Goal: Obtain resource: Download file/media

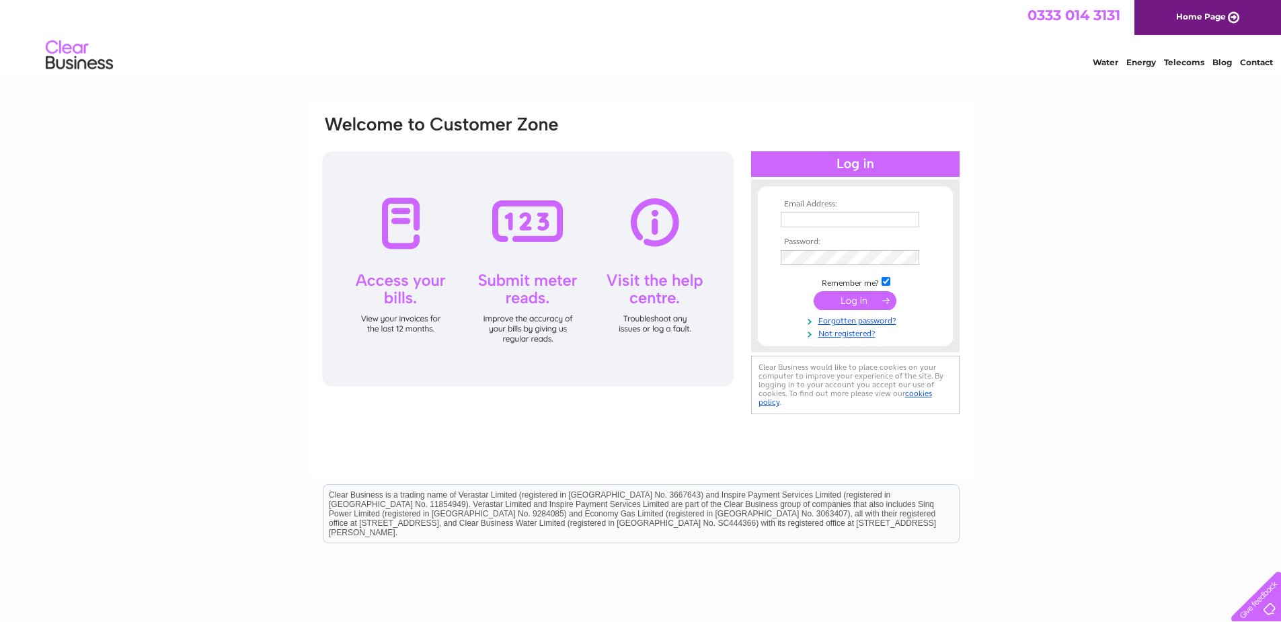
type input "Sales@firstsafetyltd.co.uk"
click at [854, 299] on input "submit" at bounding box center [855, 300] width 83 height 19
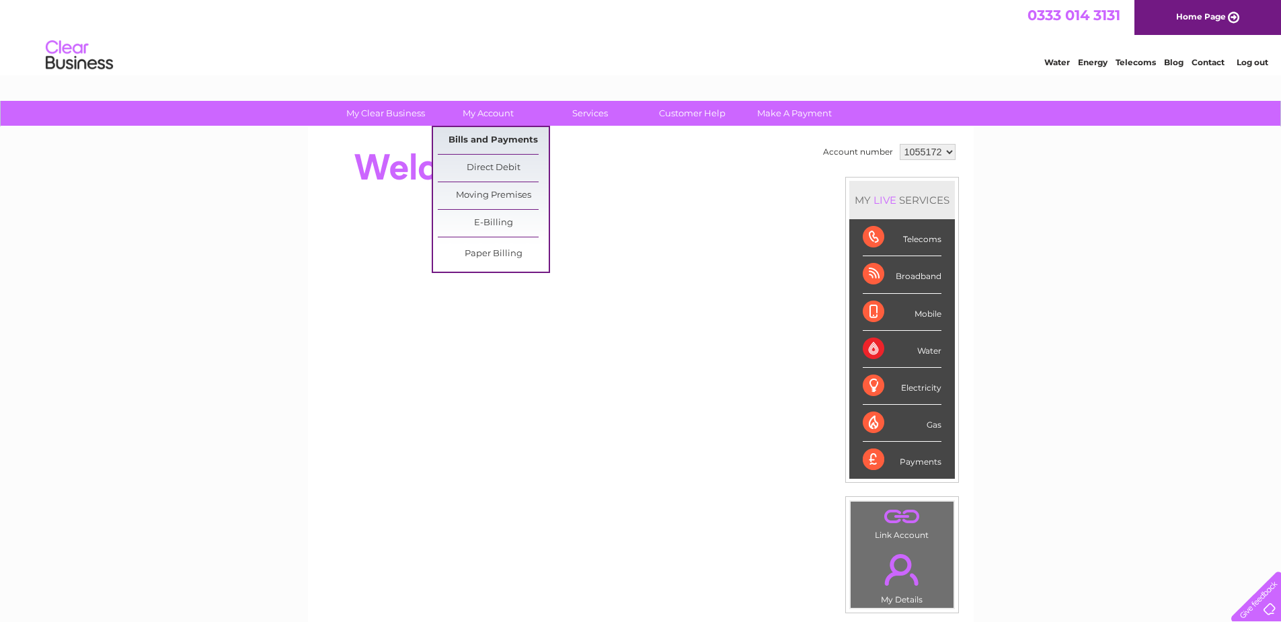
click at [487, 145] on link "Bills and Payments" at bounding box center [493, 140] width 111 height 27
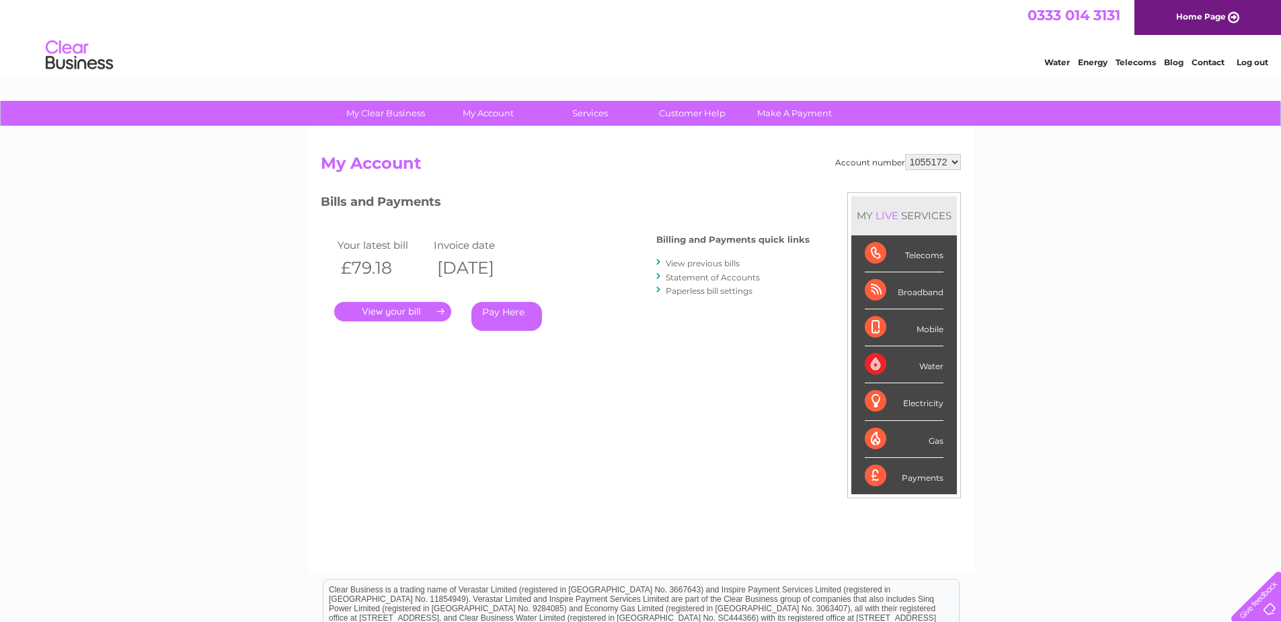
click at [681, 261] on link "View previous bills" at bounding box center [703, 263] width 74 height 10
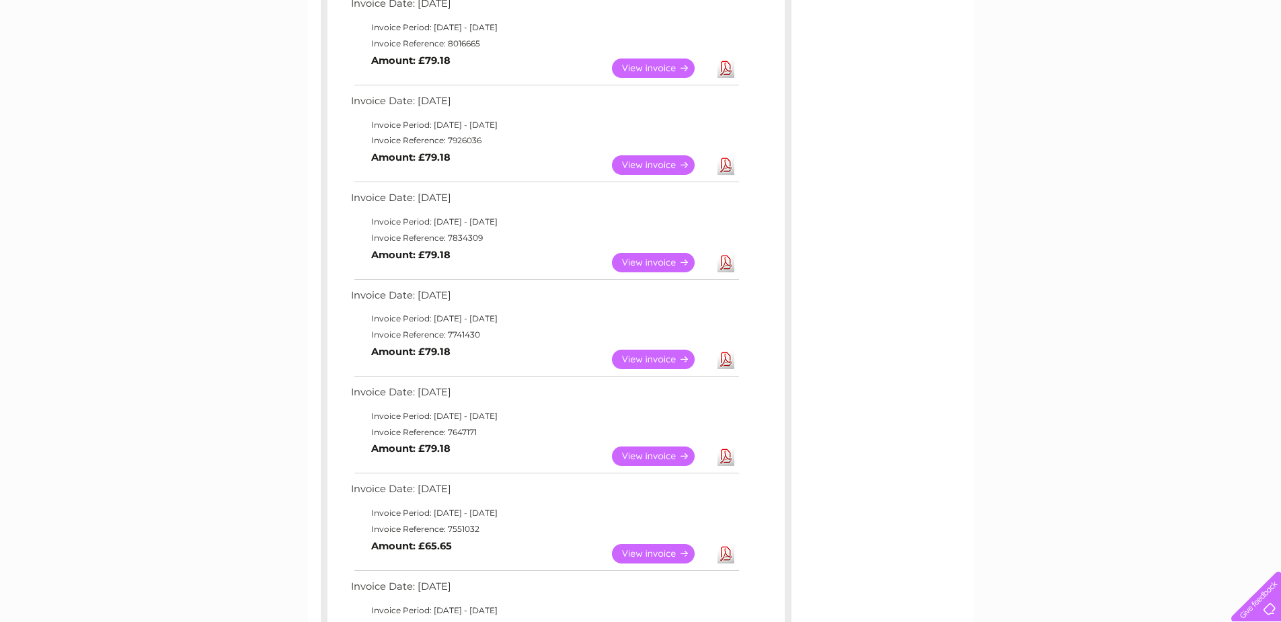
scroll to position [269, 0]
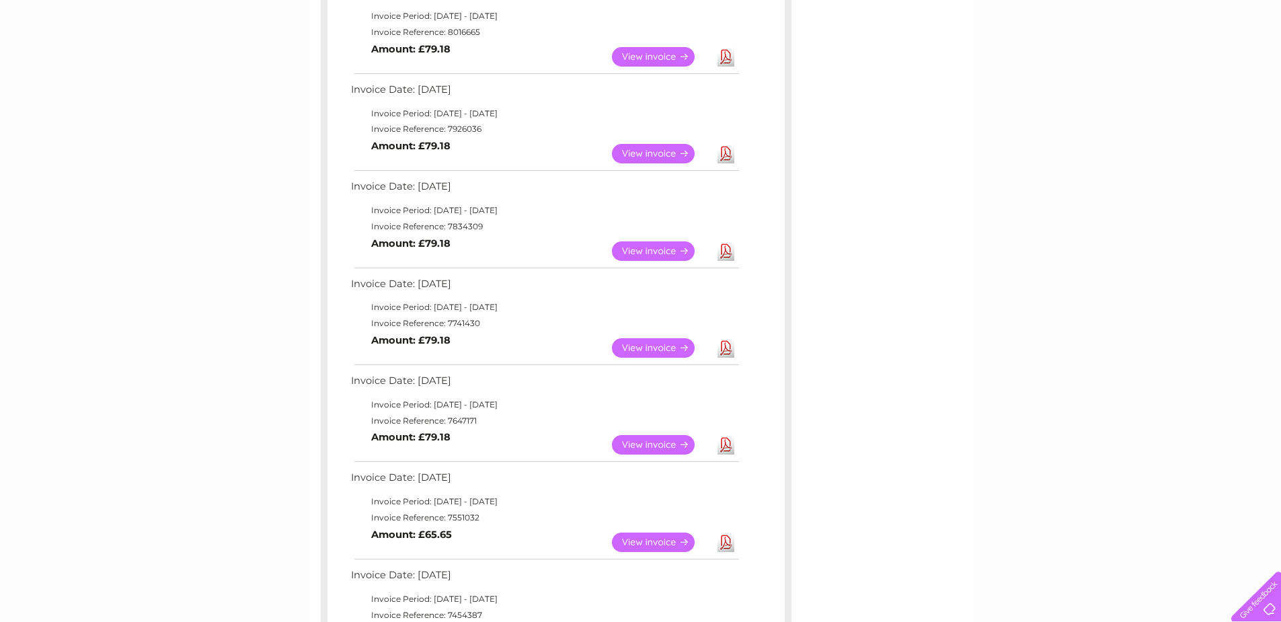
click at [722, 344] on link "Download" at bounding box center [725, 348] width 17 height 20
